Goal: Task Accomplishment & Management: Use online tool/utility

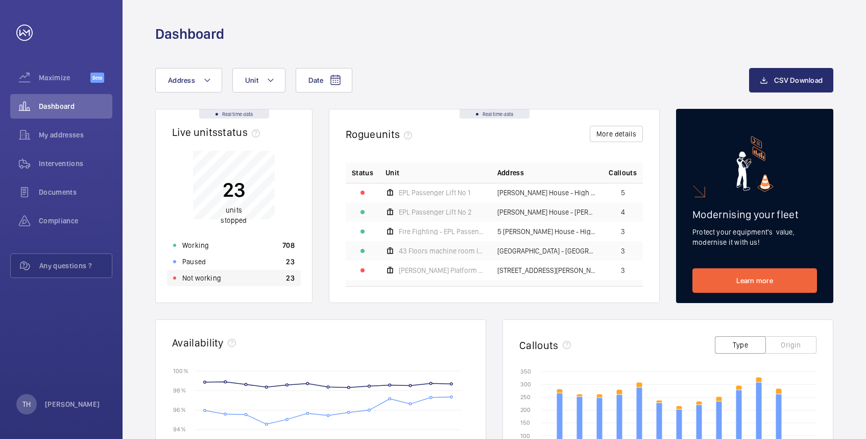
click at [207, 276] on p "Not working" at bounding box center [201, 278] width 39 height 10
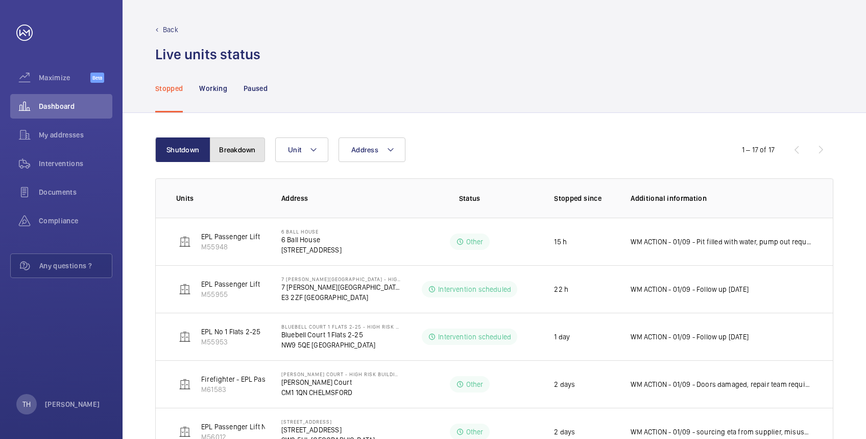
click at [246, 146] on button "Breakdown" at bounding box center [237, 149] width 55 height 25
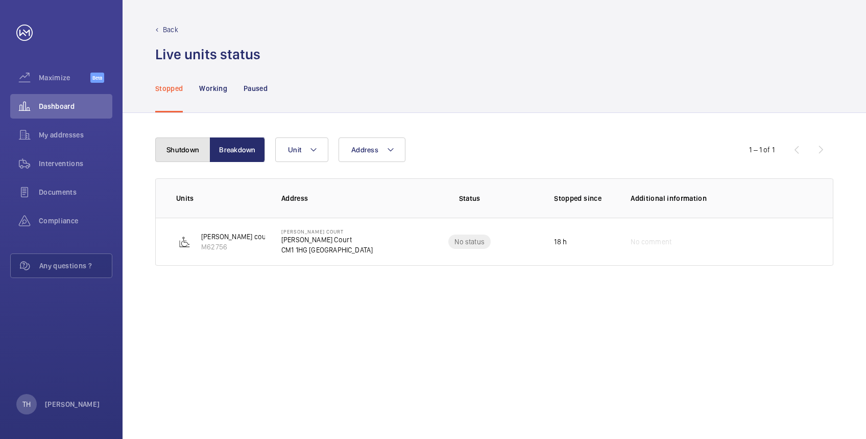
click at [194, 147] on button "Shutdown" at bounding box center [182, 149] width 55 height 25
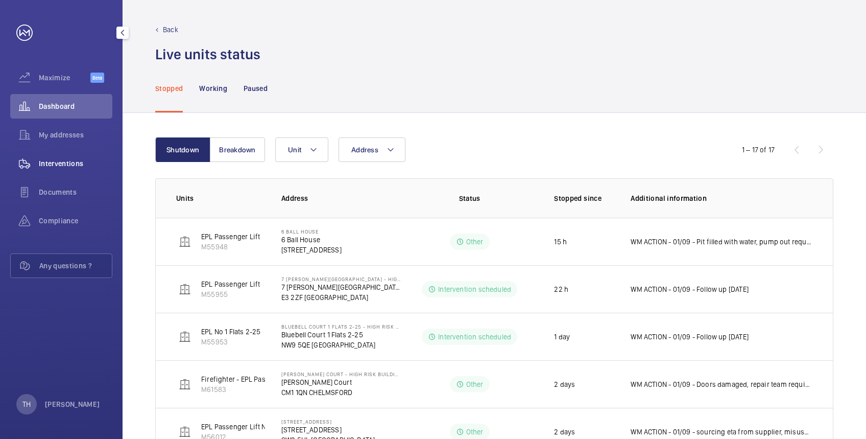
click at [64, 164] on span "Interventions" at bounding box center [76, 163] width 74 height 10
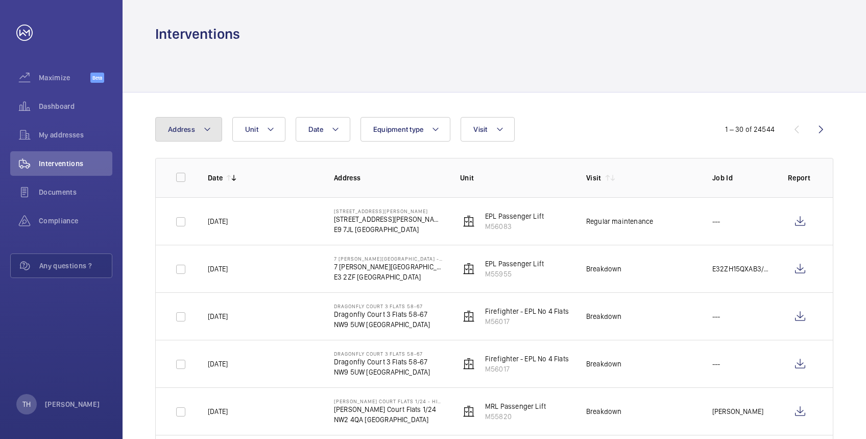
click at [207, 130] on mat-icon at bounding box center [207, 129] width 8 height 12
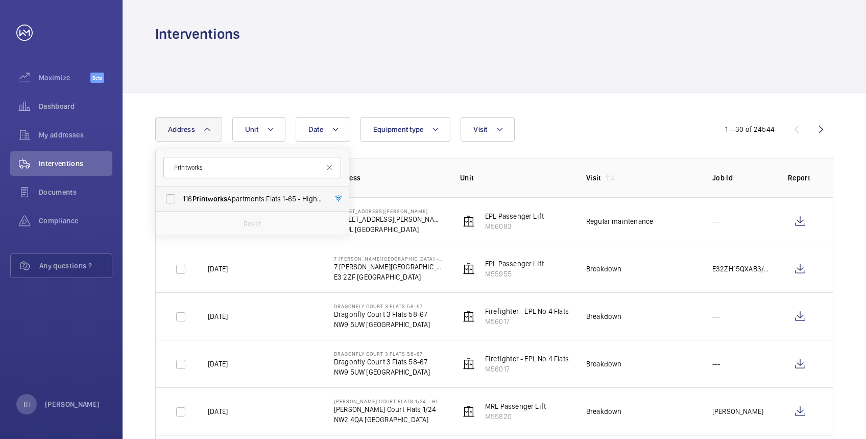
type input "Printworks"
click at [217, 196] on span "Printworks" at bounding box center [209, 198] width 35 height 8
click at [181, 196] on input "116 Printworks Apartments Flats 1-65 - High Risk Building - 116 Printworks Apar…" at bounding box center [170, 198] width 20 height 20
checkbox input "true"
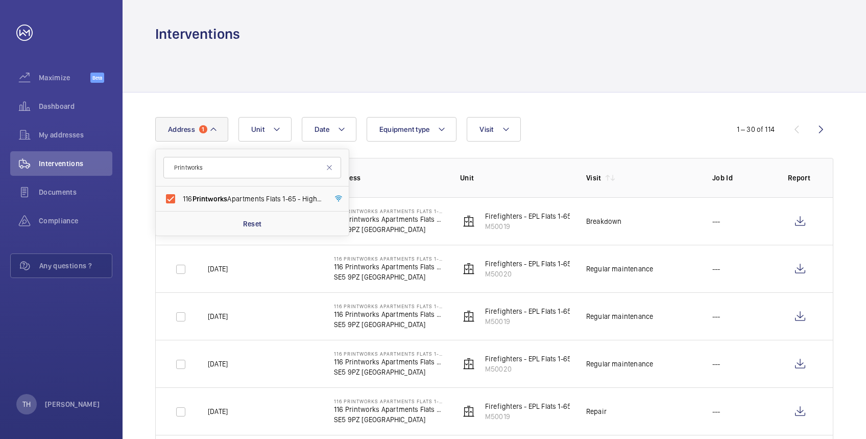
click at [400, 55] on div at bounding box center [494, 67] width 678 height 48
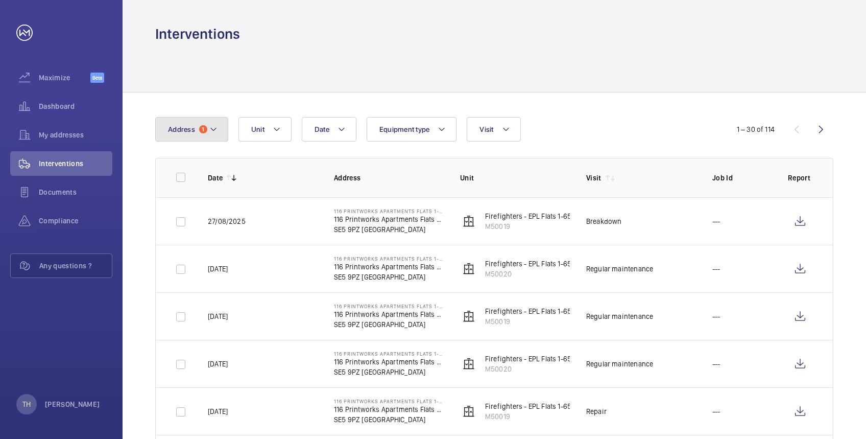
click at [214, 129] on mat-icon at bounding box center [213, 129] width 8 height 12
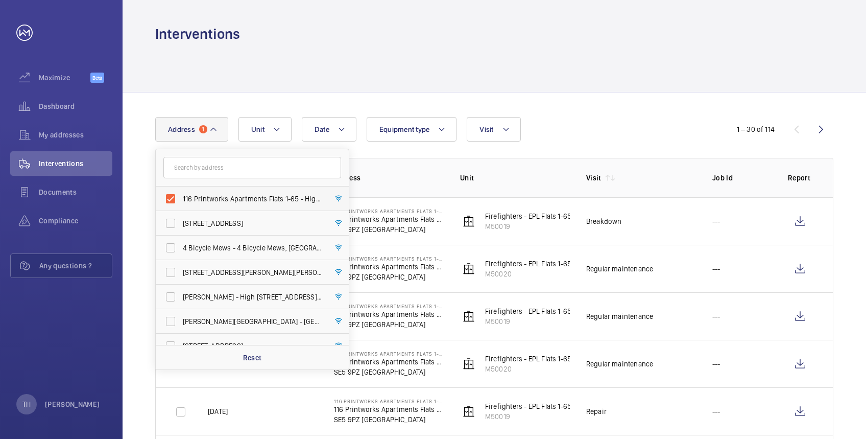
click at [178, 204] on label "116 Printworks Apartments Flats 1-65 - High Risk Building - 116 Printworks Apar…" at bounding box center [245, 198] width 178 height 25
click at [178, 204] on input "116 Printworks Apartments Flats 1-65 - High Risk Building - 116 Printworks Apar…" at bounding box center [170, 198] width 20 height 20
checkbox input "false"
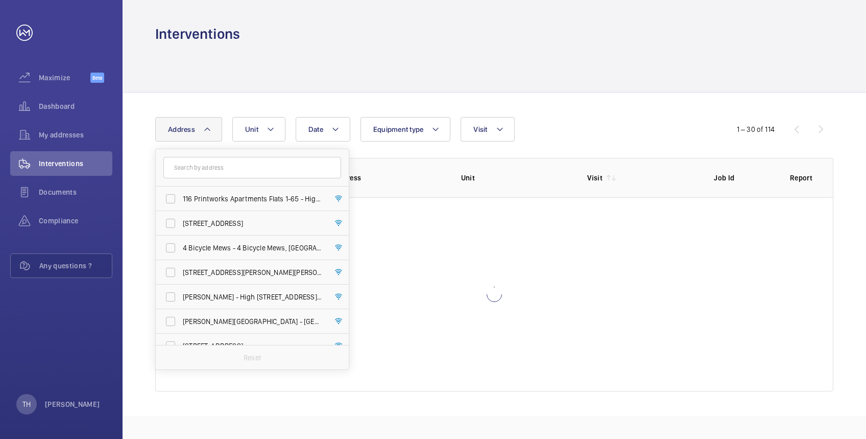
click at [286, 58] on div at bounding box center [494, 67] width 678 height 48
